Goal: Information Seeking & Learning: Learn about a topic

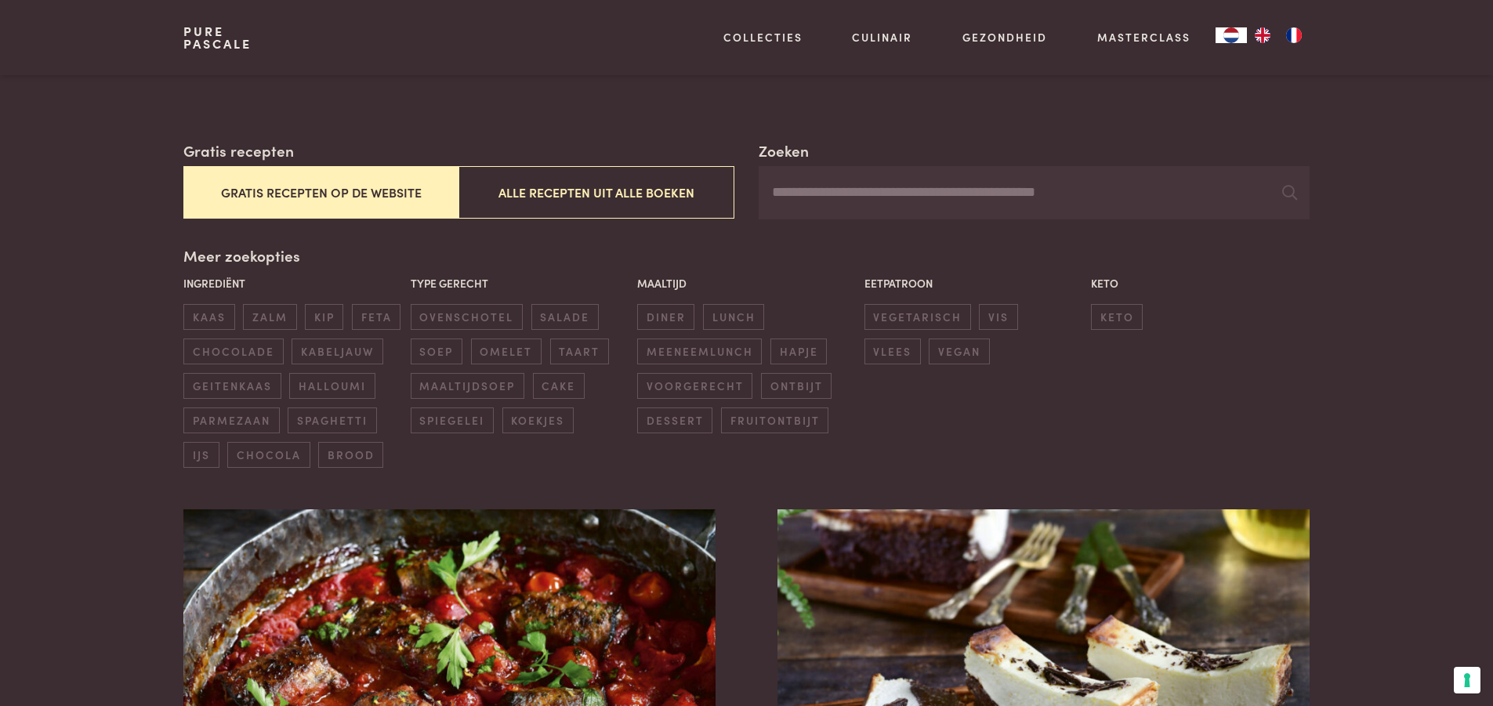
scroll to position [235, 0]
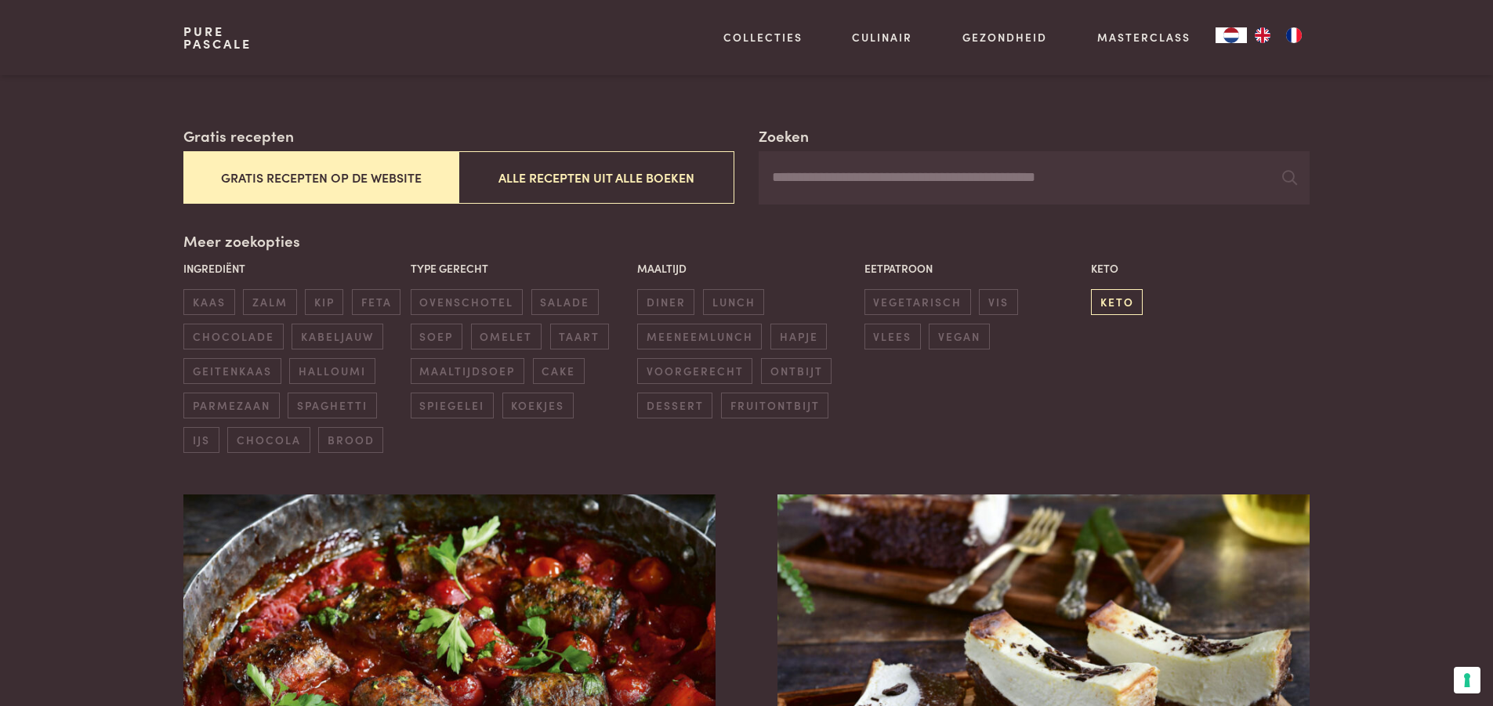
click at [1113, 295] on span "keto" at bounding box center [1117, 302] width 52 height 26
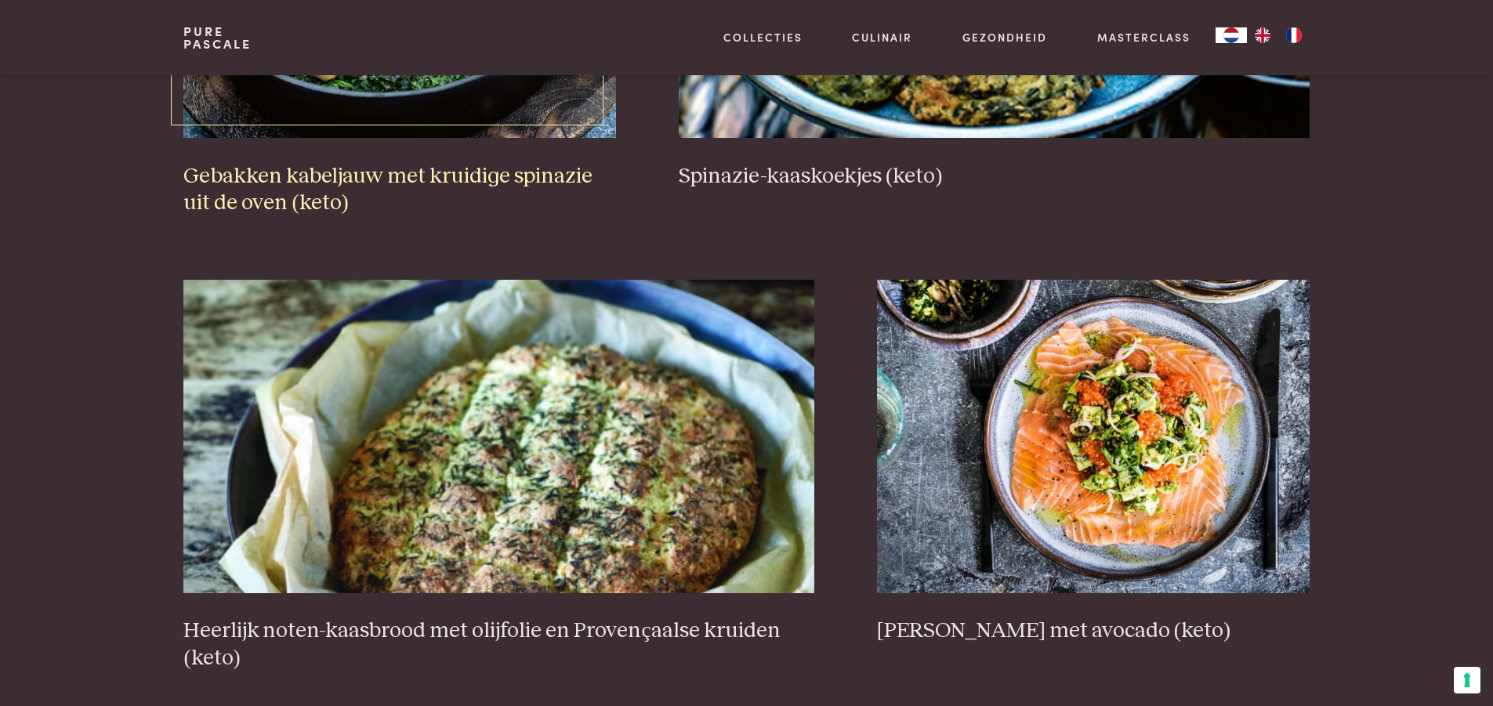
scroll to position [2789, 0]
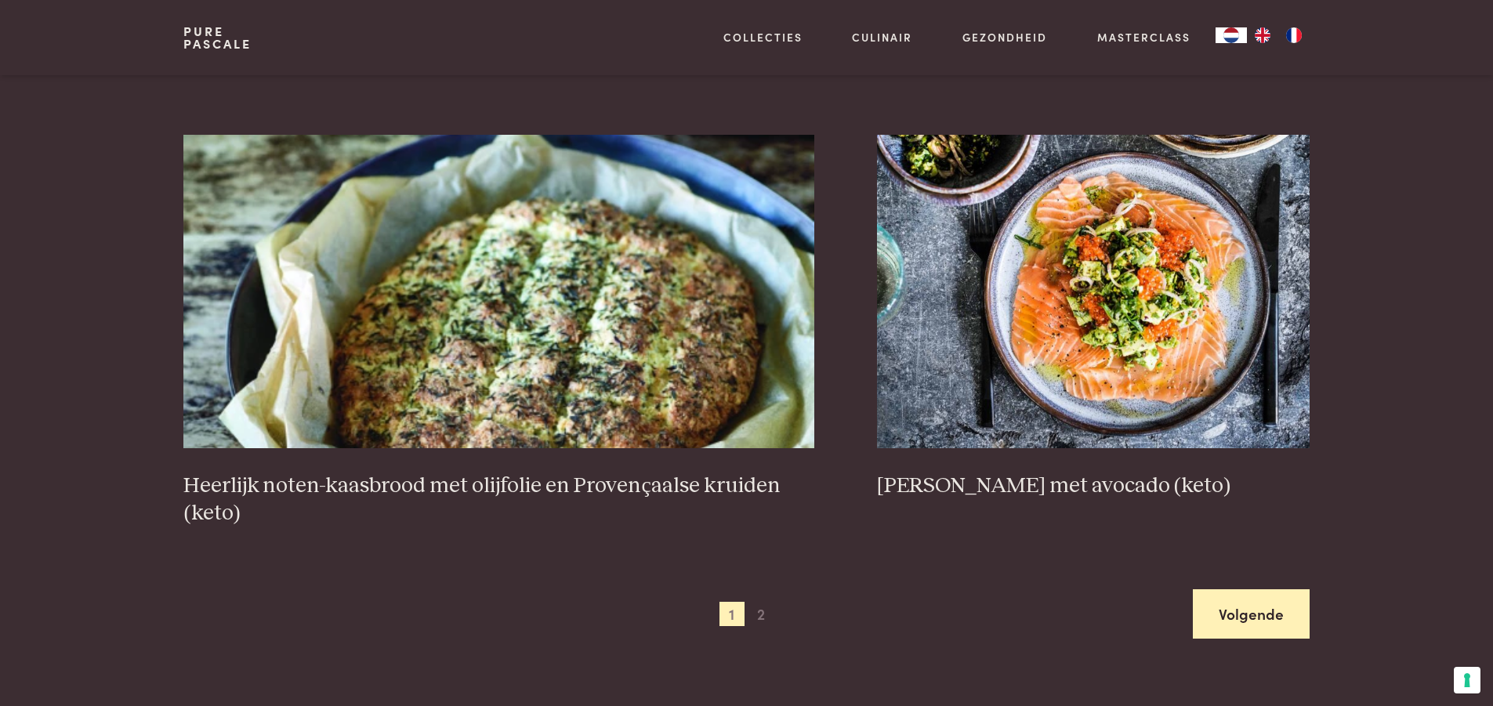
click at [1232, 601] on link "Volgende" at bounding box center [1251, 613] width 117 height 49
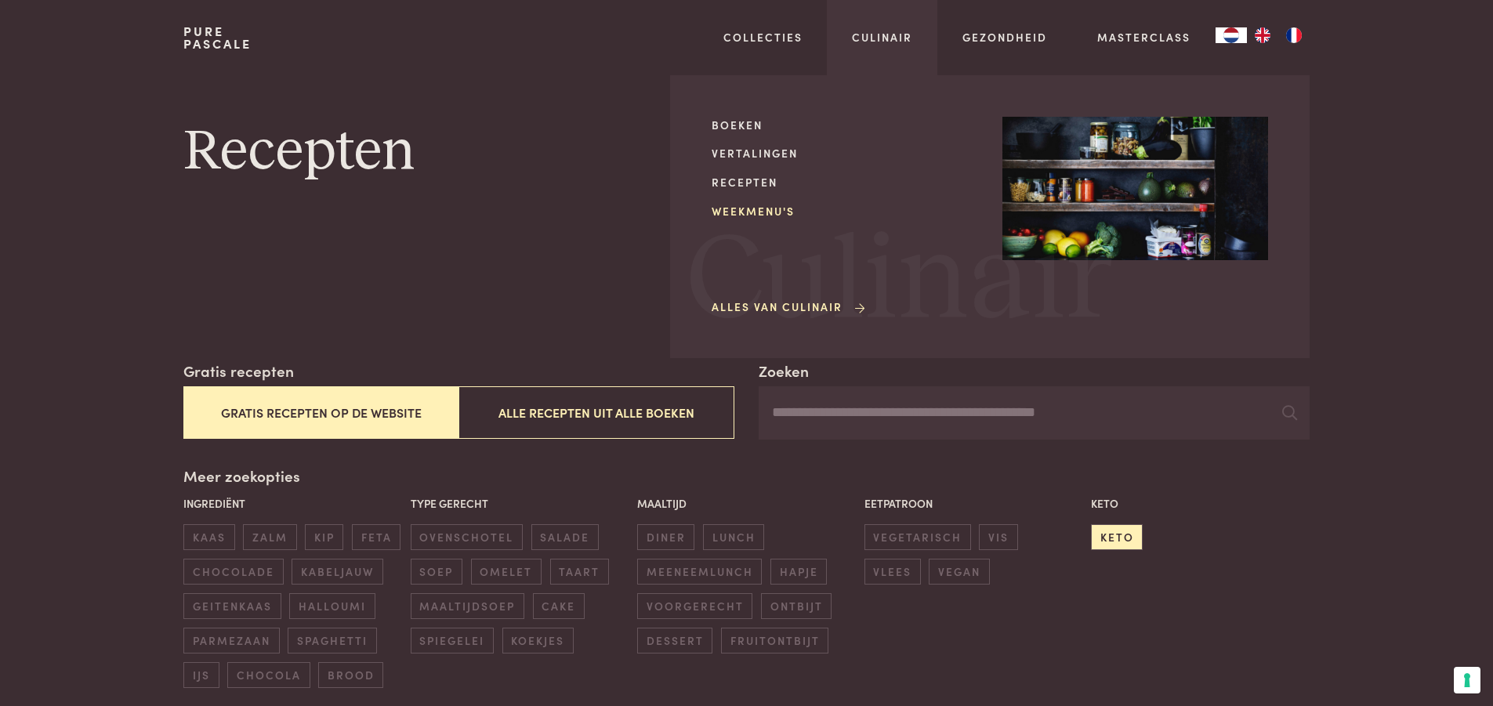
click at [758, 217] on link "Weekmenu's" at bounding box center [844, 211] width 266 height 16
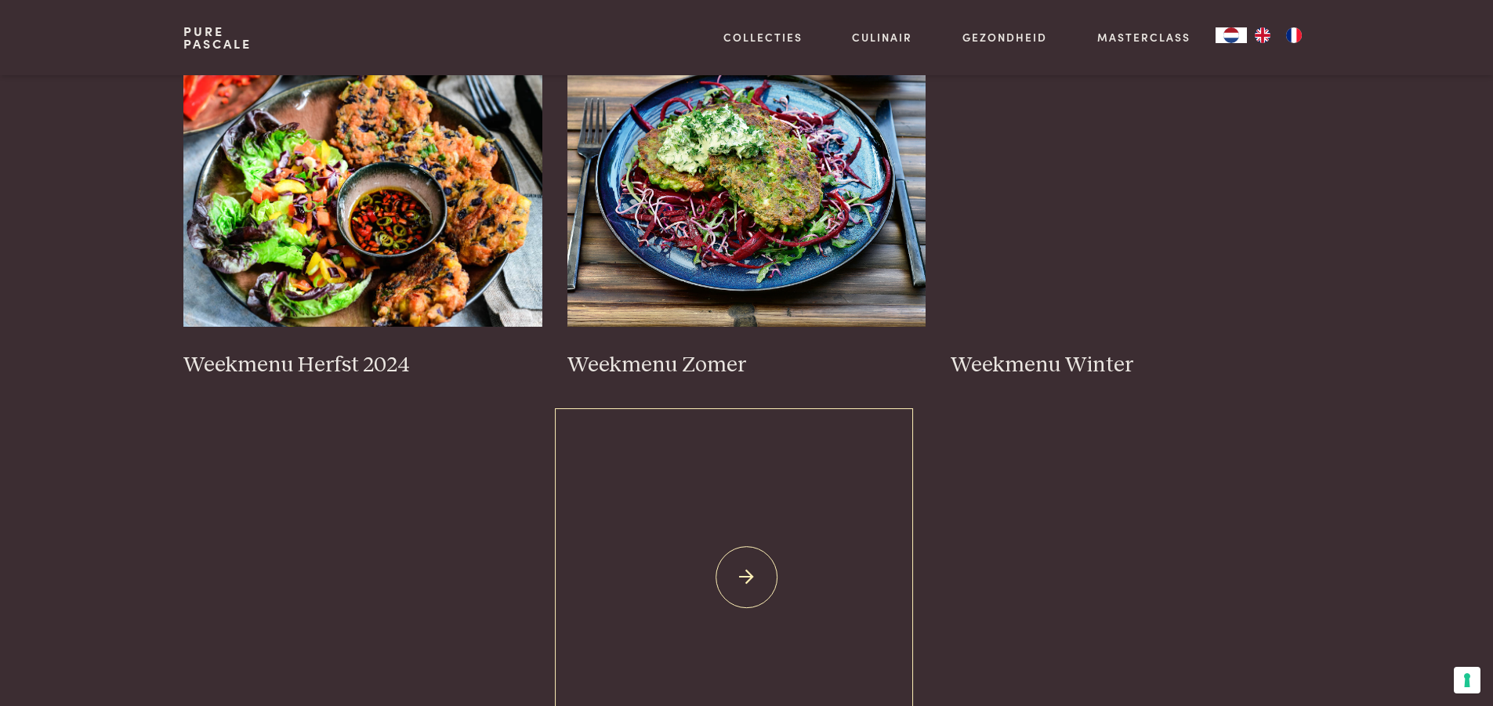
scroll to position [235, 0]
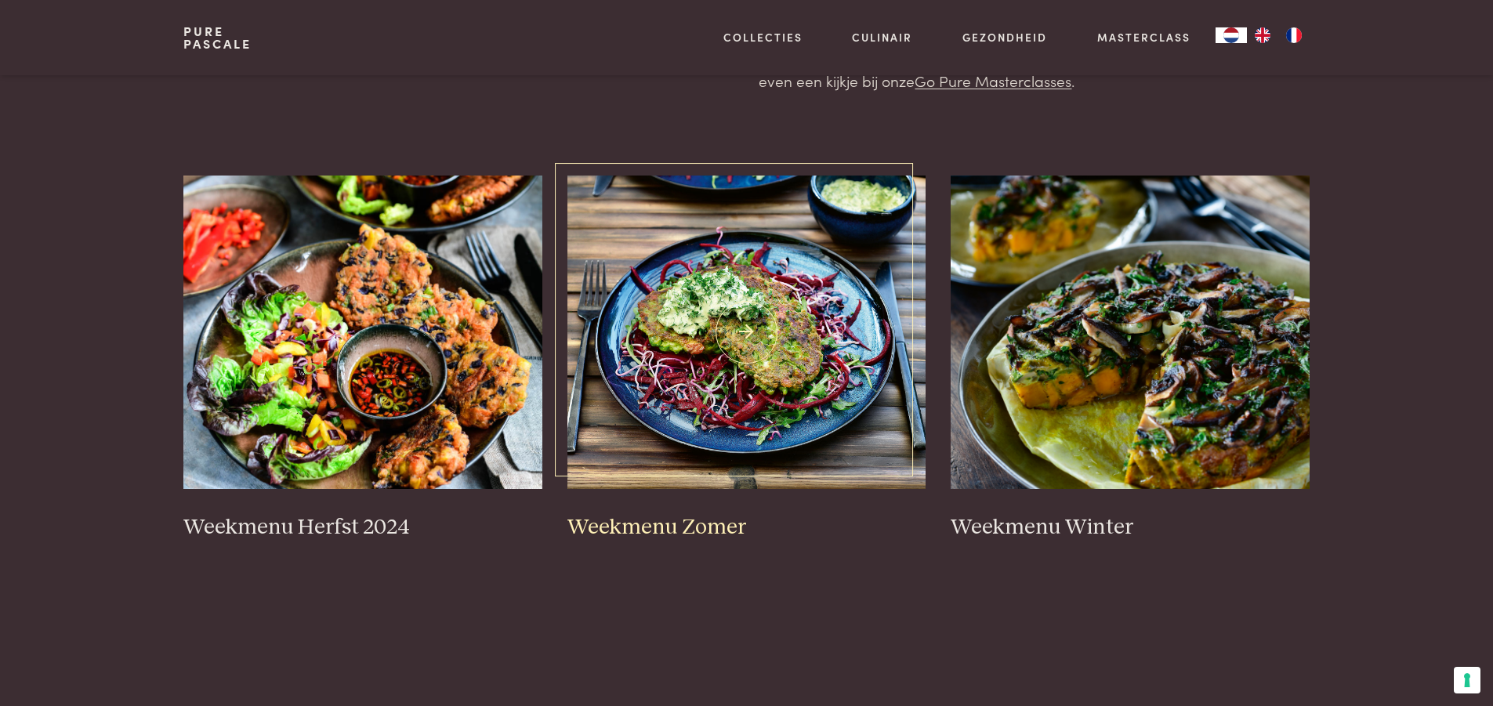
click at [785, 310] on img at bounding box center [746, 332] width 359 height 313
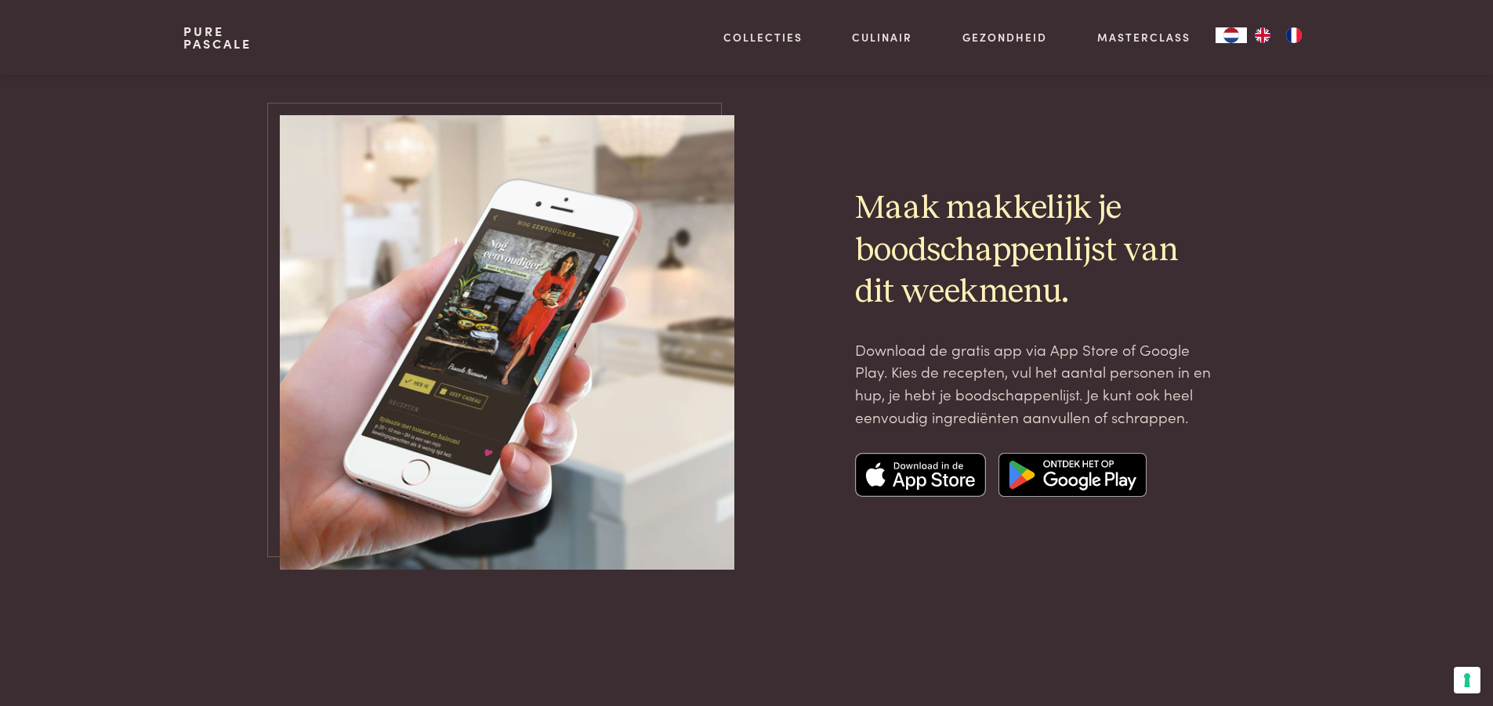
scroll to position [5171, 0]
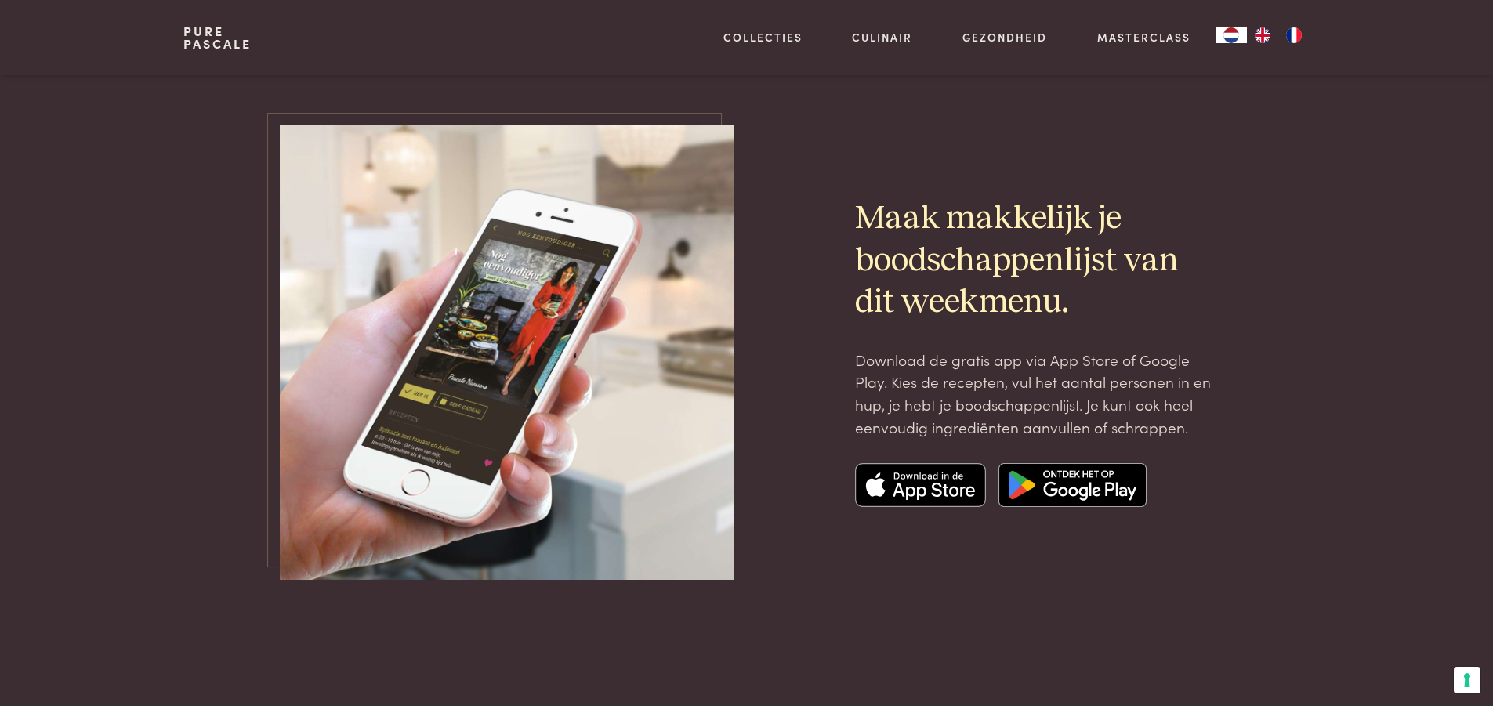
click at [219, 43] on link "Pure Pascale" at bounding box center [217, 37] width 68 height 25
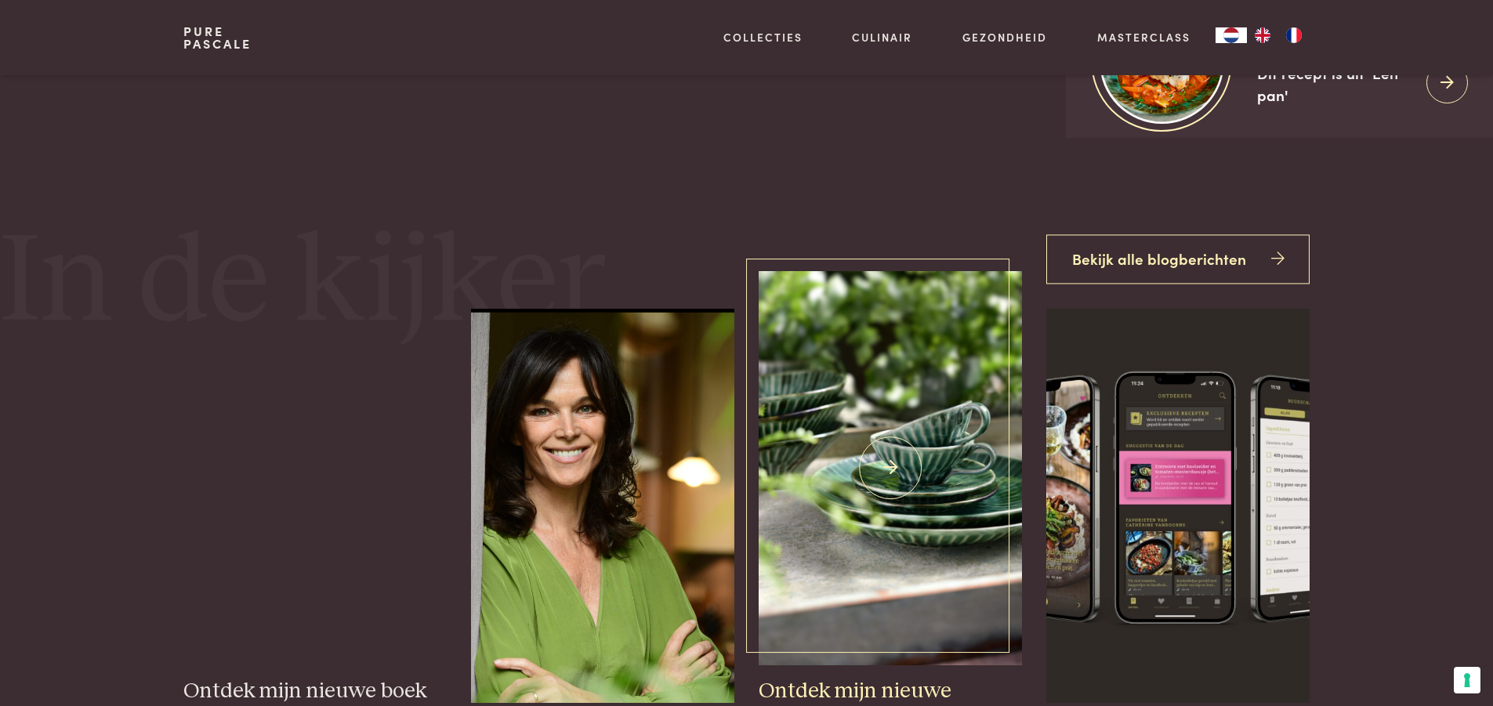
scroll to position [313, 0]
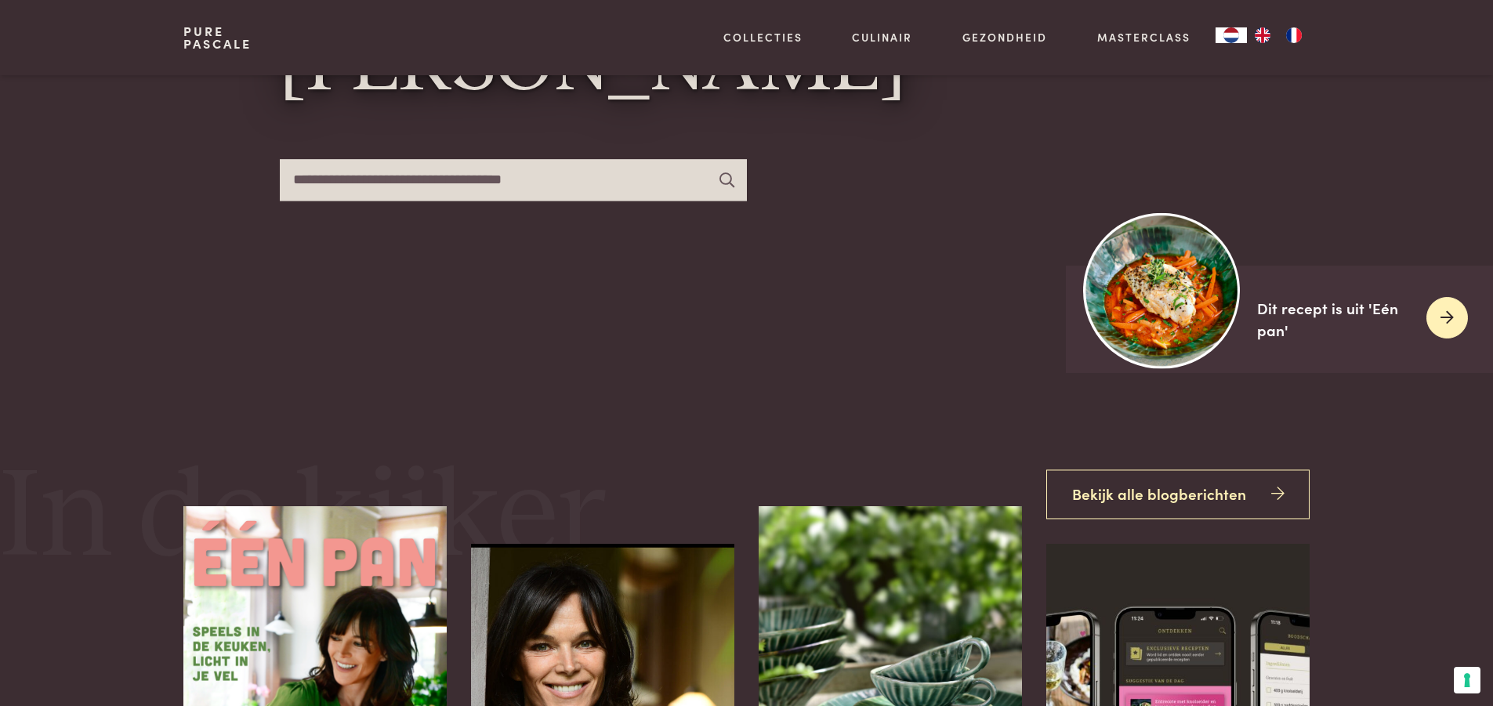
click at [1159, 318] on img at bounding box center [1162, 290] width 156 height 156
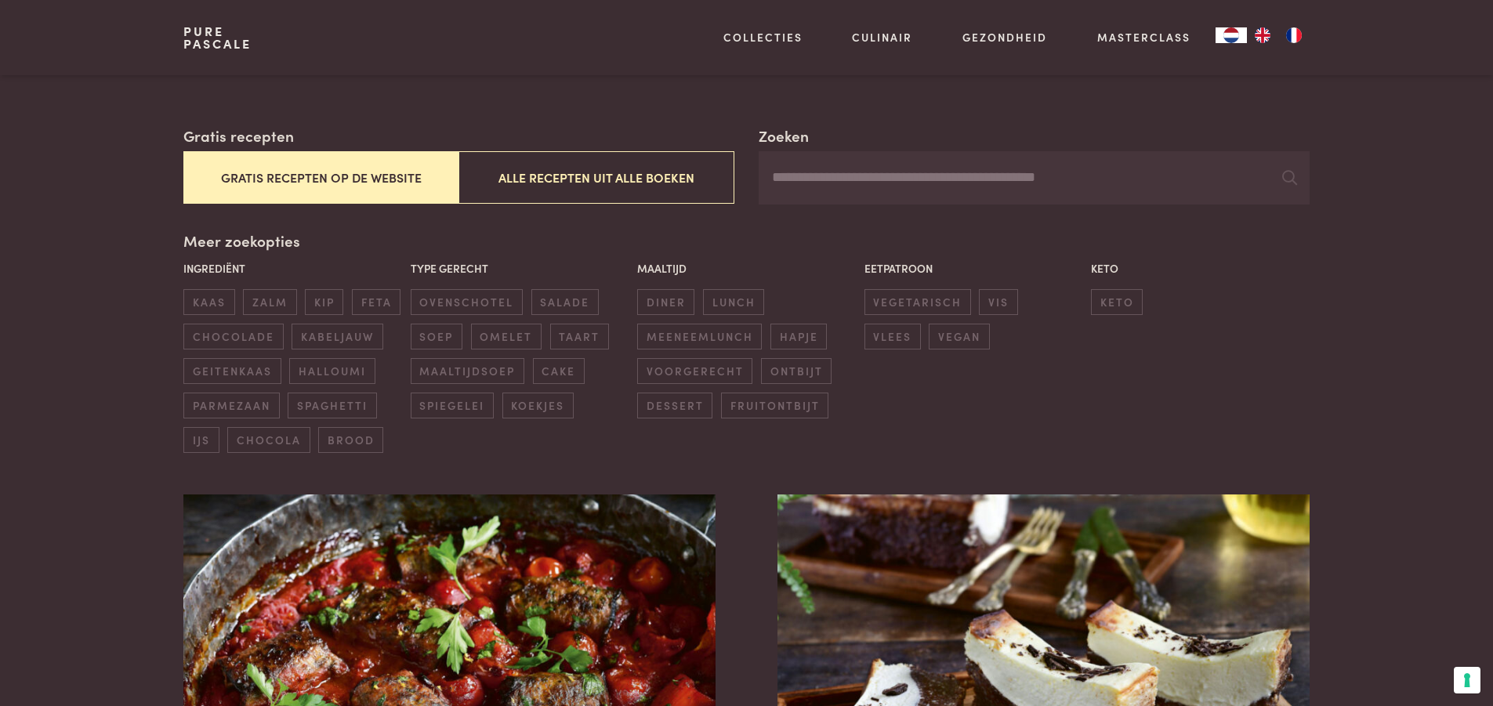
scroll to position [392, 0]
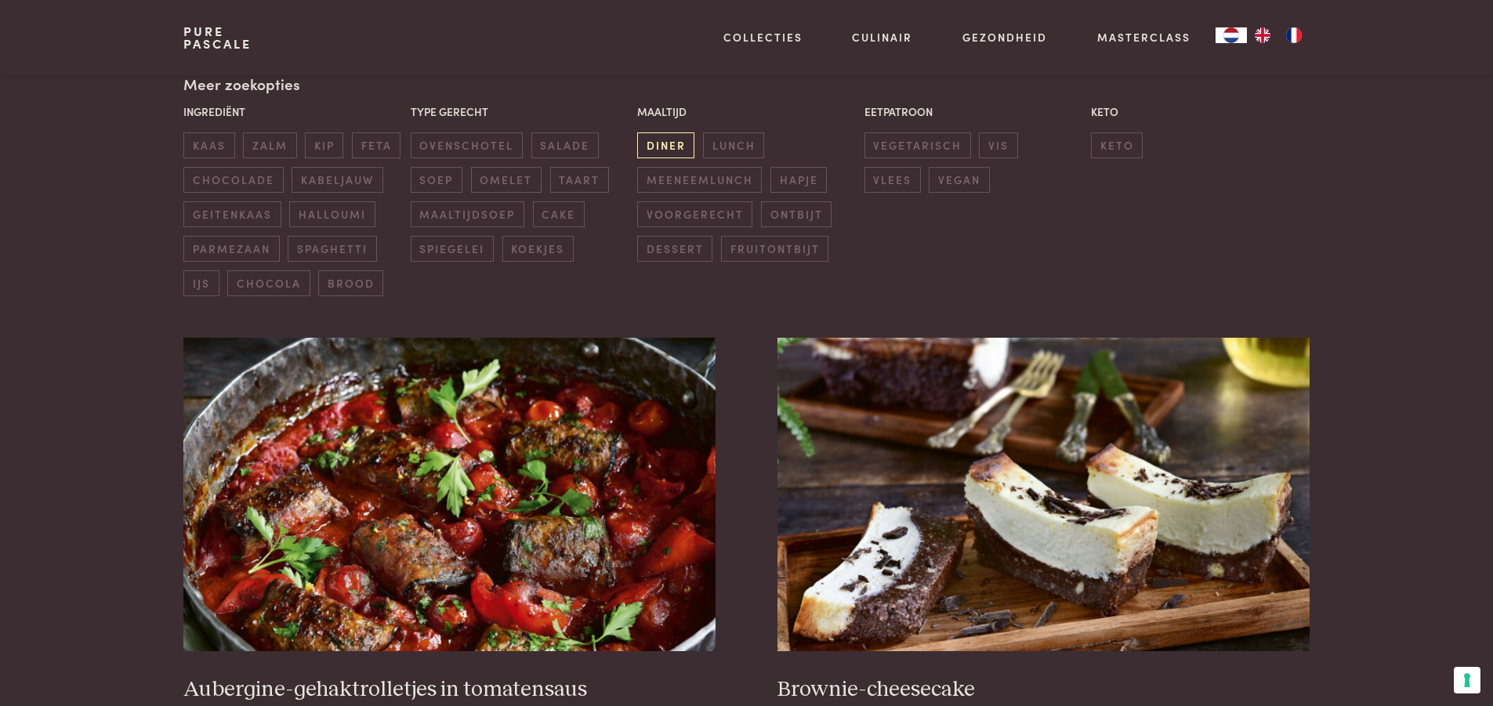
click at [643, 149] on span "diner" at bounding box center [665, 145] width 57 height 26
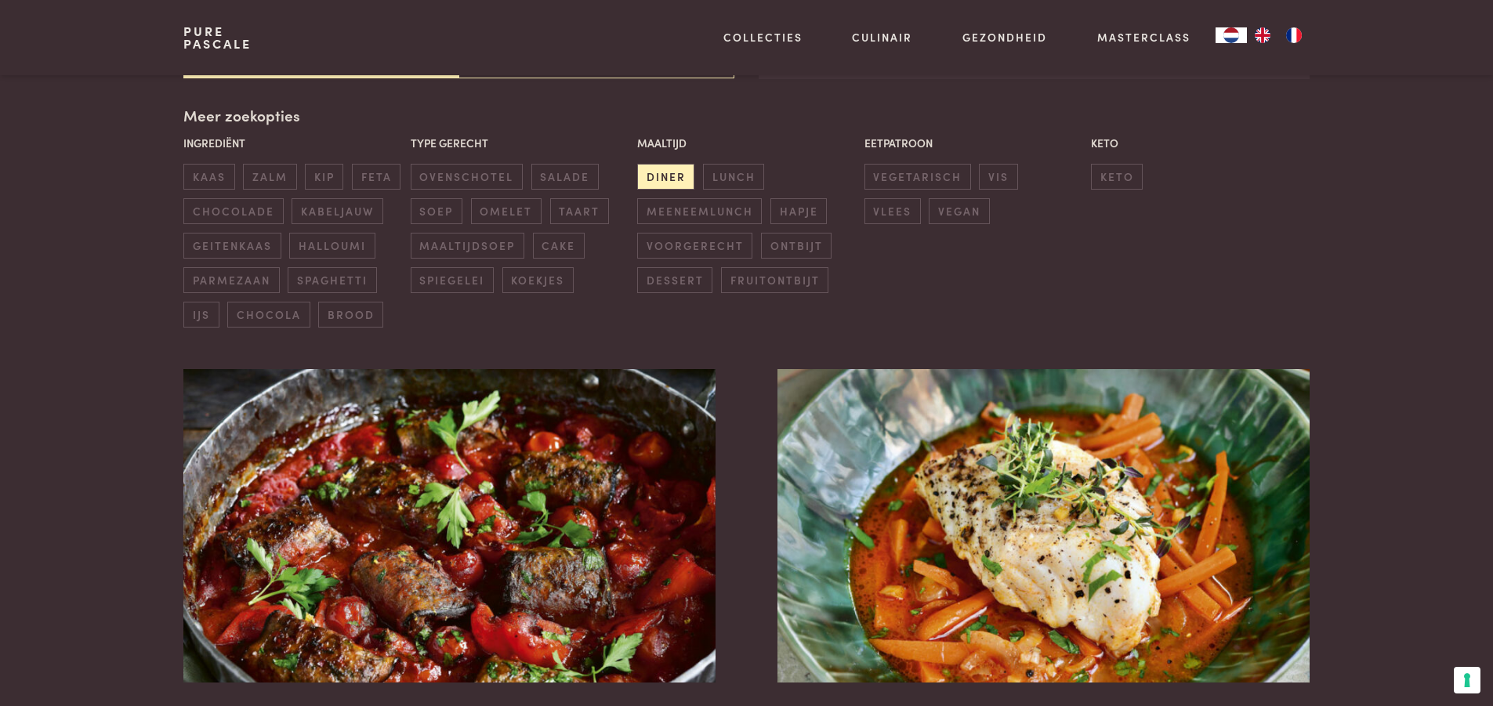
scroll to position [360, 0]
click at [1118, 186] on span "keto" at bounding box center [1117, 178] width 52 height 26
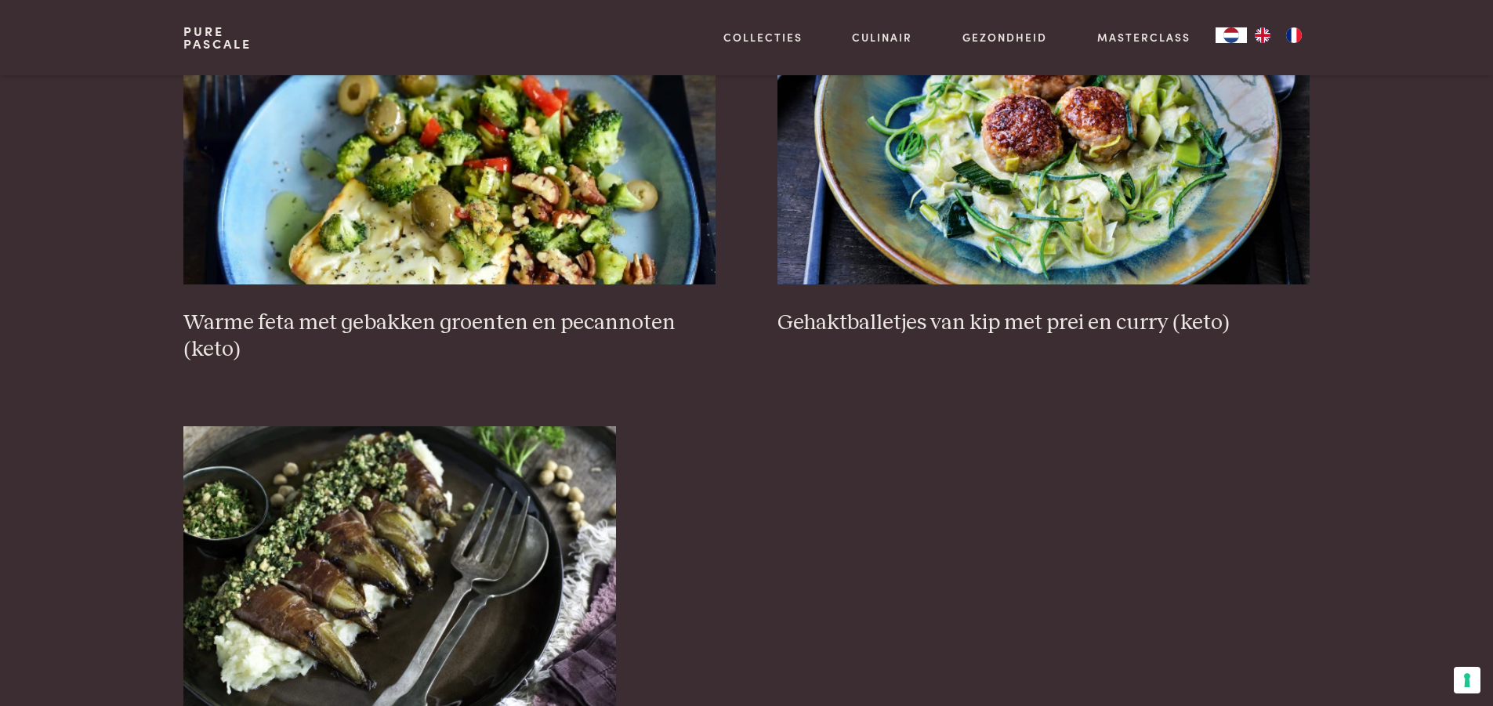
scroll to position [1927, 0]
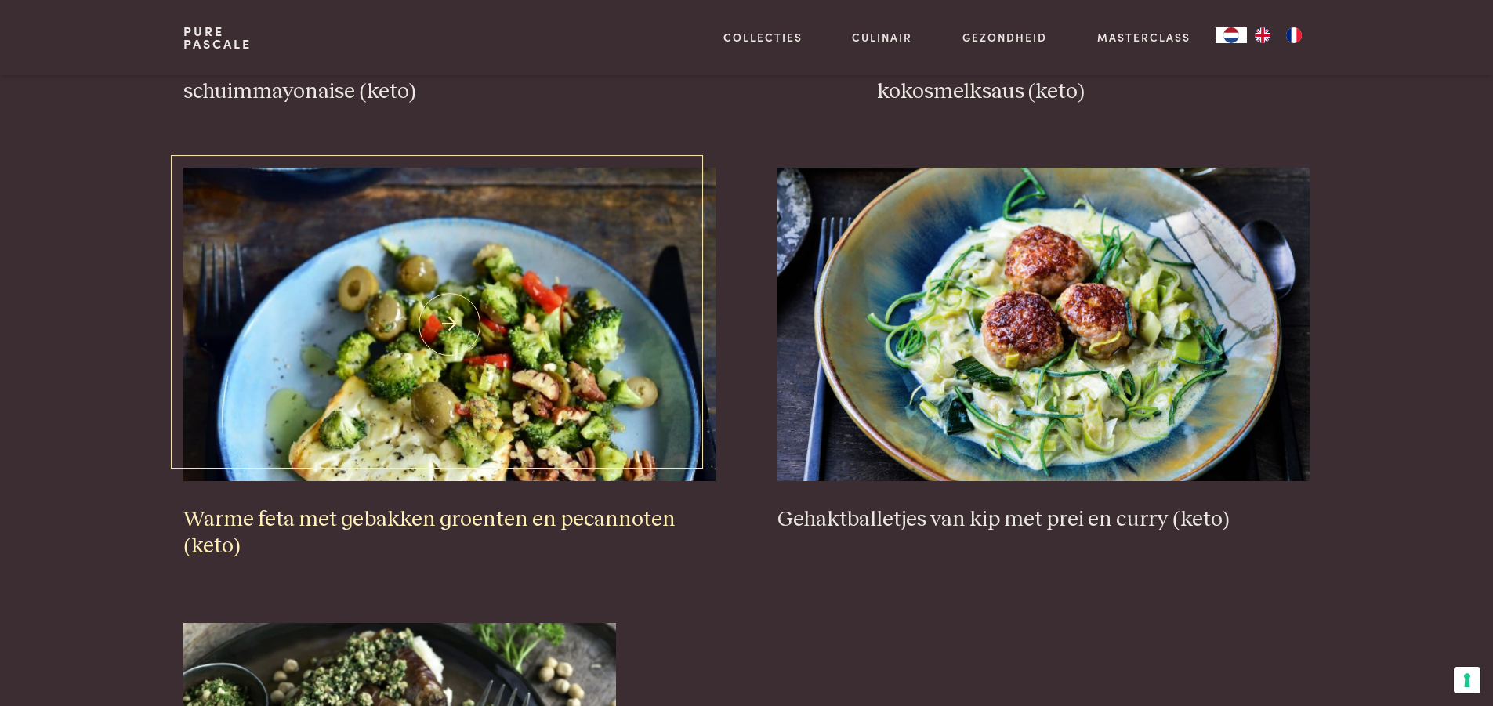
click at [494, 445] on img at bounding box center [448, 324] width 531 height 313
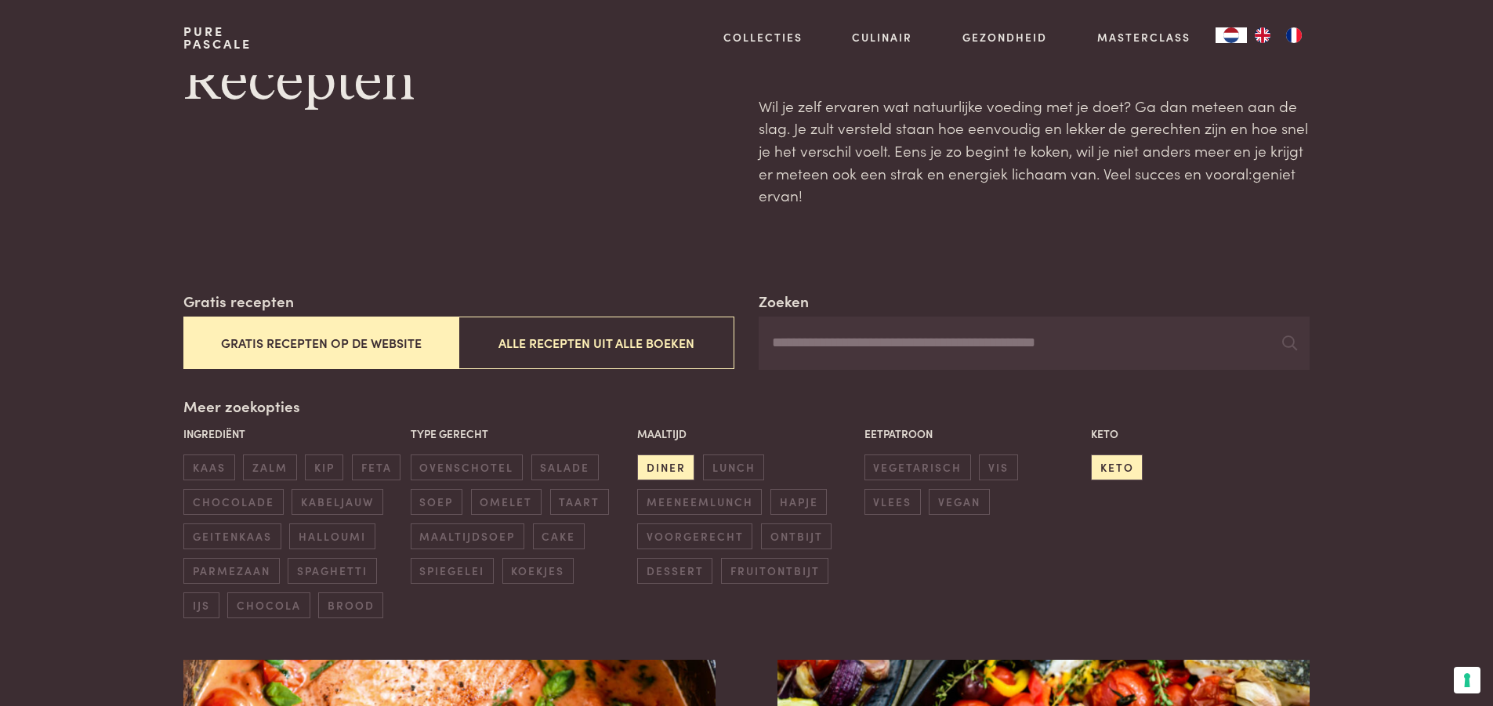
scroll to position [157, 0]
